Goal: Task Accomplishment & Management: Complete application form

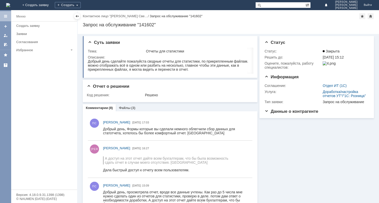
click at [19, 34] on div "Заявки" at bounding box center [45, 34] width 58 height 4
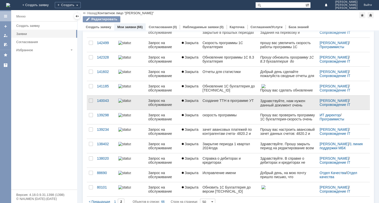
scroll to position [99, 0]
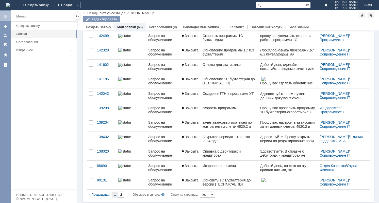
click at [114, 193] on span "1" at bounding box center [115, 195] width 2 height 4
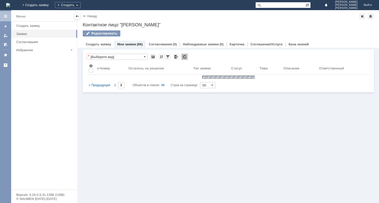
scroll to position [0, 0]
type input "1"
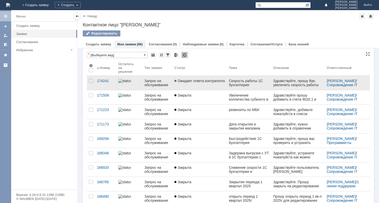
click at [198, 81] on span "Ожидает ответа контрагента" at bounding box center [199, 81] width 50 height 4
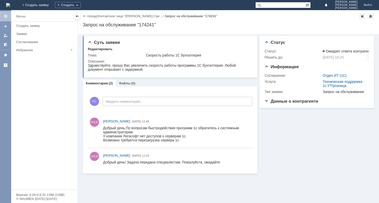
click at [21, 35] on div "Заявки" at bounding box center [45, 34] width 58 height 4
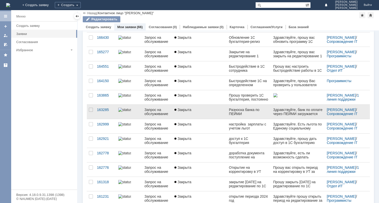
scroll to position [184, 0]
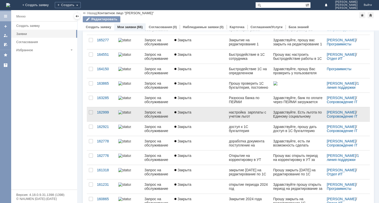
click at [237, 112] on div "настройка зарплаты с учетом льгот" at bounding box center [249, 114] width 40 height 8
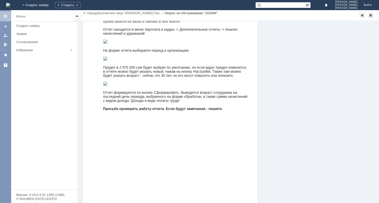
scroll to position [115, 0]
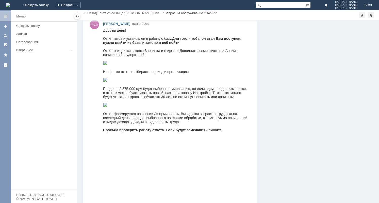
click at [23, 35] on div "Заявки" at bounding box center [45, 34] width 58 height 4
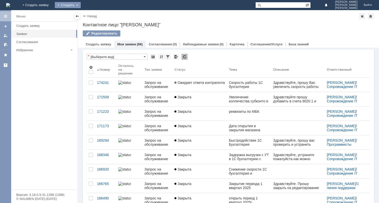
click at [81, 4] on div "Создать" at bounding box center [68, 5] width 26 height 6
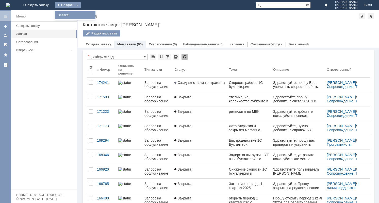
click at [94, 14] on link "Заявка" at bounding box center [75, 15] width 39 height 6
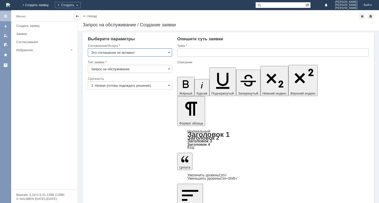
click at [137, 85] on input "3. Низкая (готовы подождать решение)" at bounding box center [130, 85] width 84 height 8
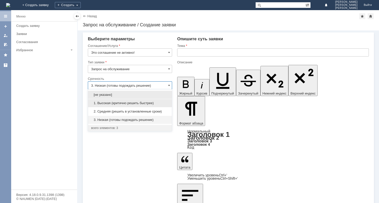
click at [126, 103] on span "1. Высокая (критично решить быстрее)" at bounding box center [130, 103] width 78 height 4
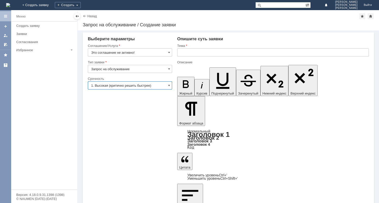
type input "1. Высокая (критично решить быстрее)"
click at [183, 52] on input "text" at bounding box center [272, 52] width 191 height 8
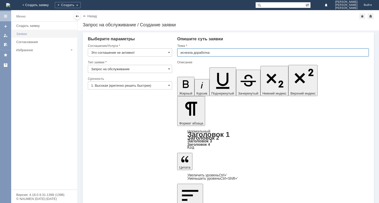
type input "исчезла доработка"
drag, startPoint x: 21, startPoint y: 33, endPoint x: 206, endPoint y: 16, distance: 185.1
click at [21, 33] on div "Заявки" at bounding box center [45, 34] width 58 height 4
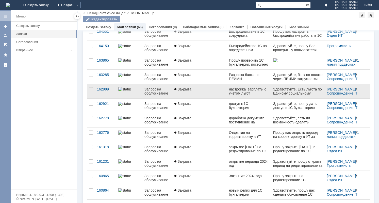
click at [239, 90] on div "настройка зарплаты с учетом льгот" at bounding box center [249, 91] width 40 height 8
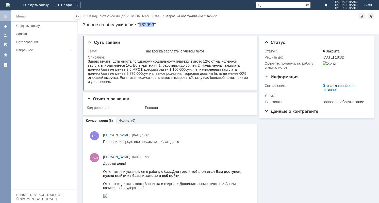
drag, startPoint x: 139, startPoint y: 24, endPoint x: 154, endPoint y: 24, distance: 14.7
click at [154, 24] on div "Запрос на обслуживание "162999"" at bounding box center [228, 24] width 291 height 5
drag, startPoint x: 154, startPoint y: 24, endPoint x: 148, endPoint y: 24, distance: 6.6
copy div "162999"
click at [23, 33] on div "Заявки" at bounding box center [45, 34] width 58 height 4
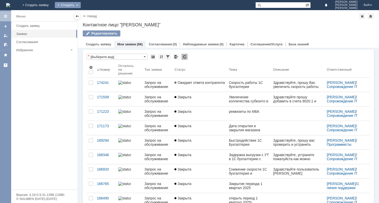
click at [81, 5] on div "Создать" at bounding box center [68, 5] width 26 height 6
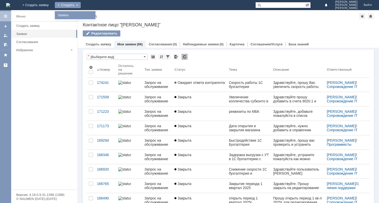
click at [94, 14] on link "Заявка" at bounding box center [75, 15] width 39 height 6
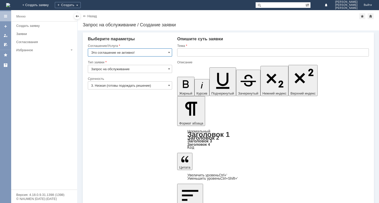
click at [192, 52] on input "text" at bounding box center [272, 52] width 191 height 8
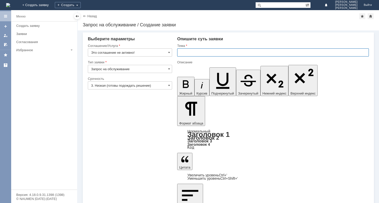
paste input "162999"
click at [180, 53] on input "162999" at bounding box center [272, 52] width 191 height 8
click at [216, 52] on input "По заявке №162999" at bounding box center [272, 52] width 191 height 8
drag, startPoint x: 238, startPoint y: 52, endPoint x: 179, endPoint y: 50, distance: 59.4
click at [179, 50] on input "По заявке №162999 исчез отчет" at bounding box center [272, 52] width 191 height 8
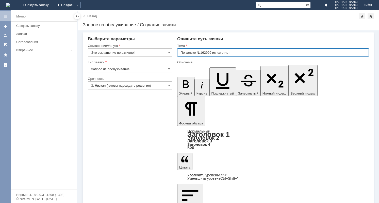
type input "По заявке №162999 исчез отчет"
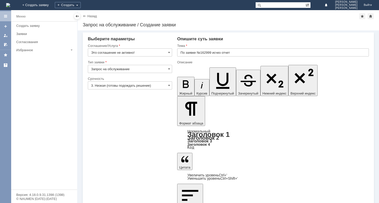
click at [120, 86] on input "3. Низкая (готовы подождать решение)" at bounding box center [130, 85] width 84 height 8
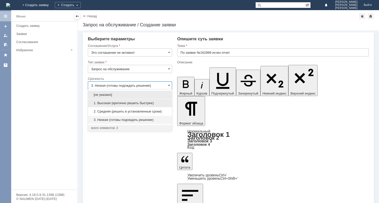
click at [119, 101] on span "1. Высокая (критично решить быстрее)" at bounding box center [130, 103] width 78 height 4
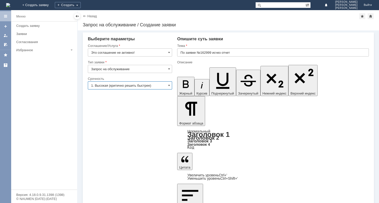
type input "1. Высокая (критично решить быстрее)"
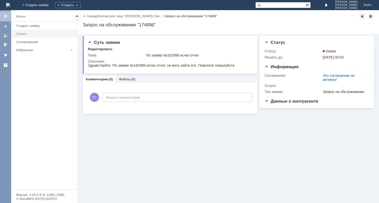
click at [24, 33] on div "Заявки" at bounding box center [45, 34] width 58 height 4
